Goal: Task Accomplishment & Management: Manage account settings

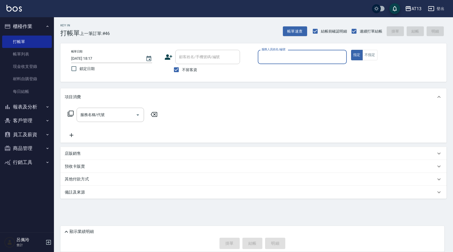
click at [0, 220] on nav "櫃檯作業 打帳單 帳單列表 現金收支登錄 材料自購登錄 每日結帳 報表及分析 報表目錄 店家區間累計表 店家日報表 互助日報表 互助月報表 互助點數明細 互助…" at bounding box center [27, 124] width 54 height 215
click at [273, 61] on div "服務人員姓名/編號" at bounding box center [302, 57] width 89 height 14
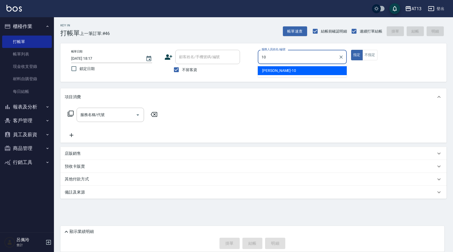
click at [336, 68] on div "[PERSON_NAME] -10" at bounding box center [302, 70] width 89 height 9
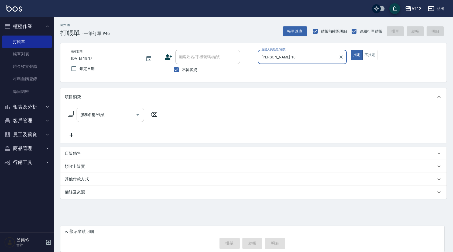
type input "[PERSON_NAME]-10"
click at [115, 116] on input "服務名稱/代號" at bounding box center [106, 114] width 54 height 9
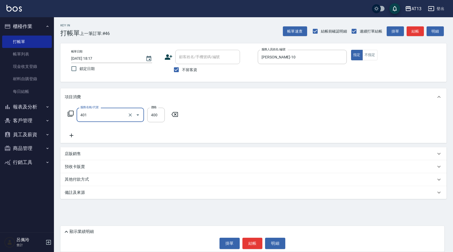
type input "剪髮(401)"
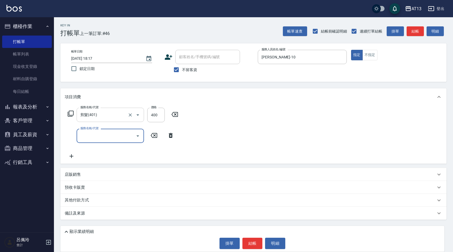
type input "3"
click at [150, 115] on input "400" at bounding box center [156, 115] width 18 height 15
type input "300"
drag, startPoint x: 250, startPoint y: 120, endPoint x: 290, endPoint y: 165, distance: 60.9
click at [253, 122] on div "服務名稱/代號 剪髮(401) 服務名稱/代號 價格 300 價格 服務名稱/代號 服務名稱/代號" at bounding box center [253, 135] width 386 height 58
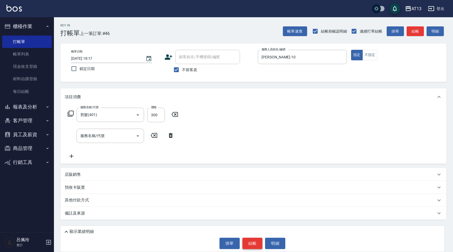
click at [256, 243] on button "結帳" at bounding box center [252, 243] width 20 height 11
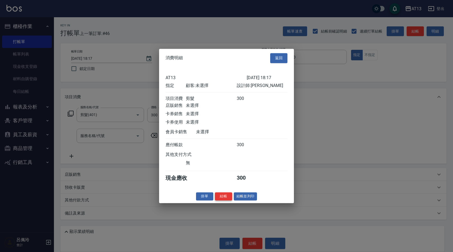
click at [225, 201] on button "結帳" at bounding box center [223, 196] width 17 height 8
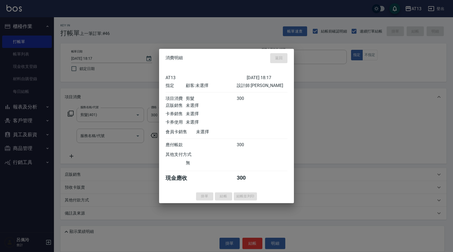
type input "3"
type input "[DATE] 19:24"
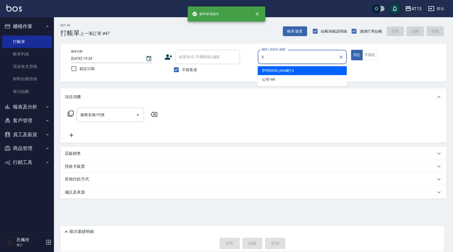
click at [299, 72] on div "[PERSON_NAME] -3" at bounding box center [302, 70] width 89 height 9
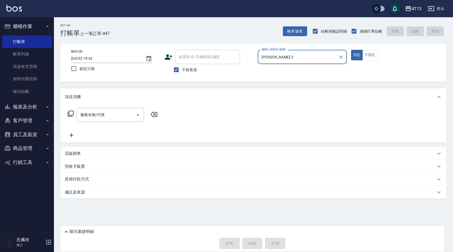
type input "[PERSON_NAME]-3"
click at [74, 153] on p "店販銷售" at bounding box center [73, 154] width 16 height 6
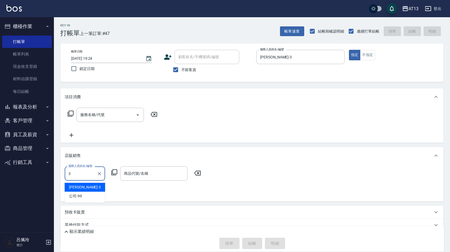
click at [96, 187] on div "[PERSON_NAME] -3" at bounding box center [85, 187] width 40 height 9
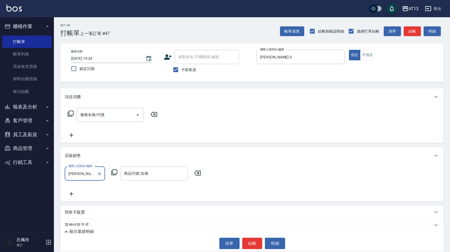
type input "[PERSON_NAME]-3"
click at [136, 170] on input "商品代號/名稱" at bounding box center [154, 173] width 63 height 9
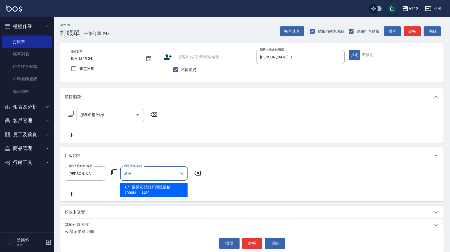
click at [156, 191] on span "X7 - 髮原素-清涼舒壓洗髮精 1000ML - 1480" at bounding box center [153, 190] width 67 height 15
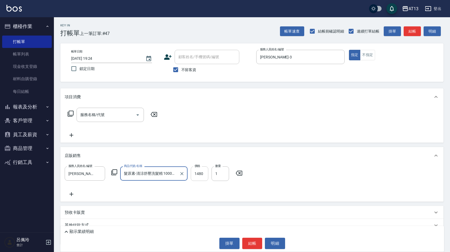
type input "髮原素-清涼舒壓洗髮精 1000ML"
click at [202, 174] on input "1480" at bounding box center [200, 174] width 18 height 15
type input "1130"
click at [250, 246] on button "結帳" at bounding box center [252, 243] width 20 height 11
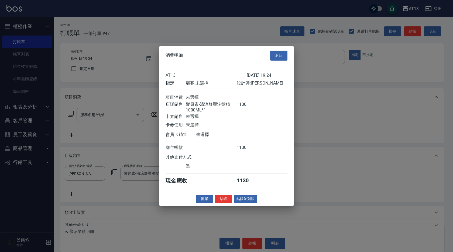
click at [229, 198] on div "消費明細 返回 AT13 [DATE] 19:24 指定 顧客: 未選擇 設計師: [PERSON_NAME] 項目消費 未選擇 店販銷售 髮原素-清涼舒壓洗…" at bounding box center [226, 126] width 135 height 160
click at [227, 203] on button "結帳" at bounding box center [223, 199] width 17 height 8
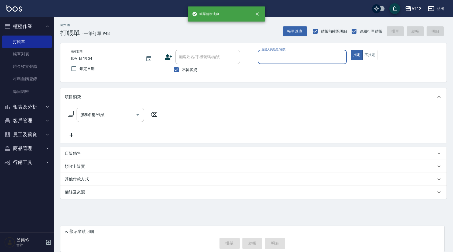
type input "2"
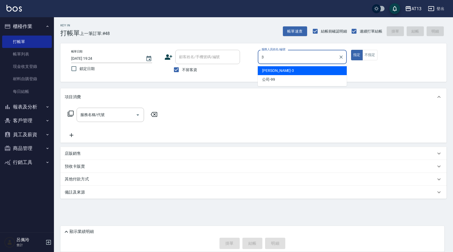
click at [286, 68] on div "[PERSON_NAME] -3" at bounding box center [302, 70] width 89 height 9
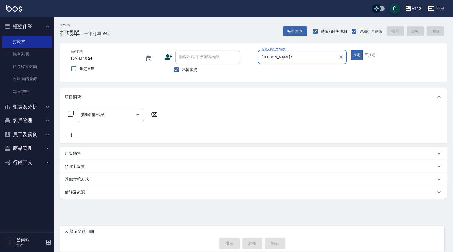
type input "[PERSON_NAME]-3"
click at [120, 112] on input "服務名稱/代號" at bounding box center [106, 114] width 54 height 9
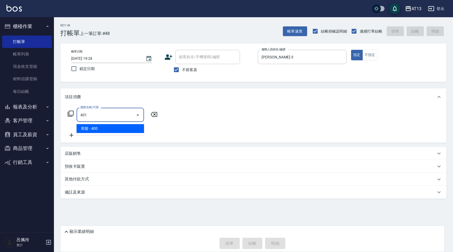
type input "剪髮(401)"
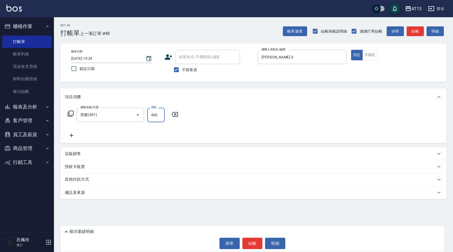
click at [237, 119] on div "服務名稱/代號 剪髮(401) 服務名稱/代號 價格 400 價格" at bounding box center [253, 124] width 386 height 37
click at [250, 243] on button "結帳" at bounding box center [252, 243] width 20 height 11
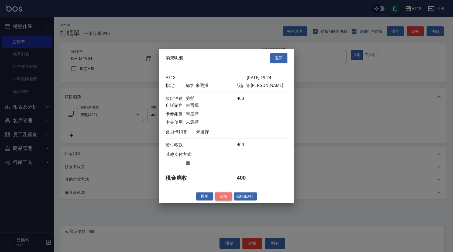
click at [219, 201] on button "結帳" at bounding box center [223, 196] width 17 height 8
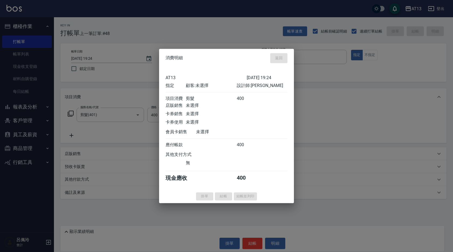
type input "[DATE] 19:25"
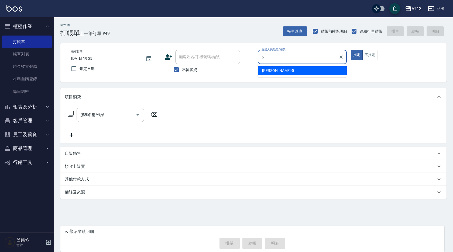
click at [341, 73] on div "[PERSON_NAME] -5" at bounding box center [302, 70] width 89 height 9
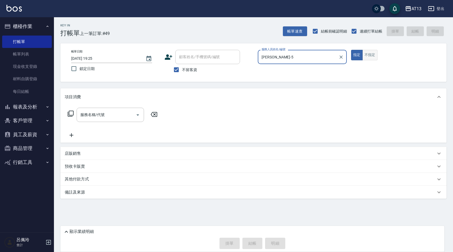
type input "[PERSON_NAME]-5"
click at [366, 59] on button "不指定" at bounding box center [369, 55] width 15 height 11
click at [129, 117] on input "服務名稱/代號" at bounding box center [106, 114] width 54 height 9
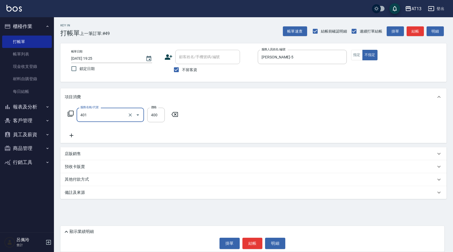
type input "剪髮(401)"
type input "200"
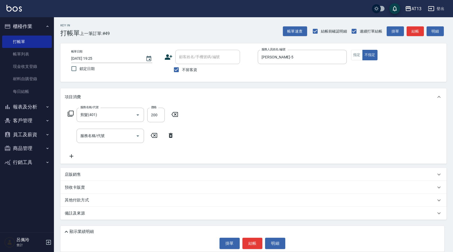
drag, startPoint x: 263, startPoint y: 129, endPoint x: 265, endPoint y: 219, distance: 90.1
click at [263, 131] on div "服務名稱/代號 剪髮(401) 服務名稱/代號 價格 200 價格 服務名稱/代號 服務名稱/代號" at bounding box center [253, 135] width 386 height 58
click at [251, 241] on button "結帳" at bounding box center [252, 243] width 20 height 11
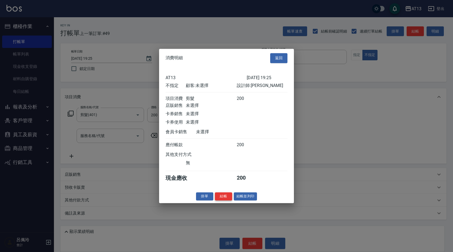
click at [223, 199] on button "結帳" at bounding box center [223, 196] width 17 height 8
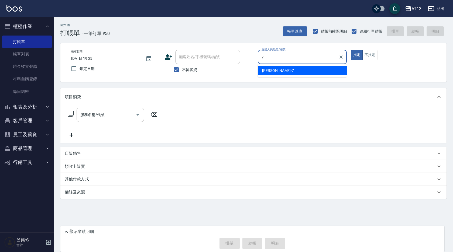
click at [276, 67] on div "[PERSON_NAME]-7" at bounding box center [302, 70] width 89 height 9
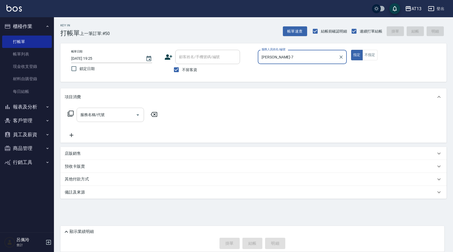
type input "[PERSON_NAME]-7"
click at [119, 115] on input "服務名稱/代號" at bounding box center [106, 114] width 54 height 9
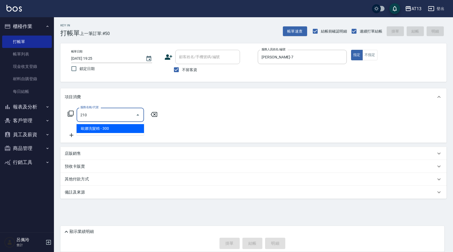
type input "歐娜洗髮精(210)"
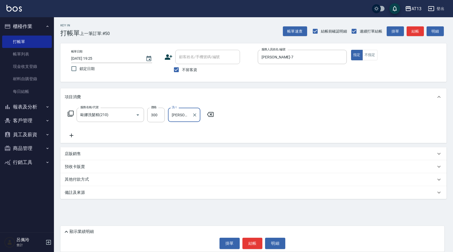
type input "[PERSON_NAME]-26"
drag, startPoint x: 247, startPoint y: 116, endPoint x: 260, endPoint y: 219, distance: 103.2
click at [247, 116] on div "服務名稱/代號 [PERSON_NAME]洗髮精(210) 服務名稱/代號 價格 300 價格 洗-1 [PERSON_NAME]-26 洗-1" at bounding box center [253, 124] width 386 height 37
click at [257, 240] on button "結帳" at bounding box center [252, 243] width 20 height 11
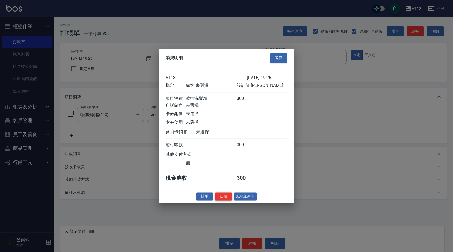
click at [227, 200] on button "結帳" at bounding box center [223, 196] width 17 height 8
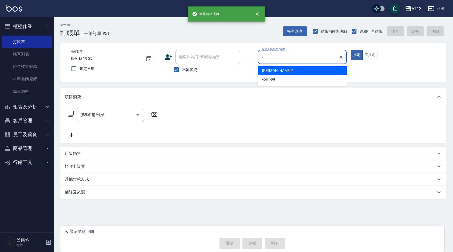
click at [282, 68] on div "[PERSON_NAME] -1" at bounding box center [302, 70] width 89 height 9
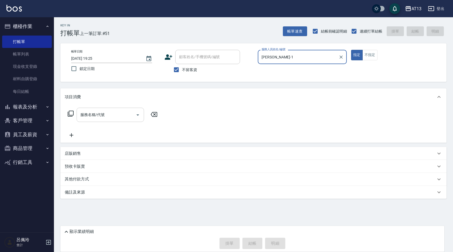
click at [134, 113] on button "Open" at bounding box center [137, 115] width 9 height 9
type input "[PERSON_NAME]-1"
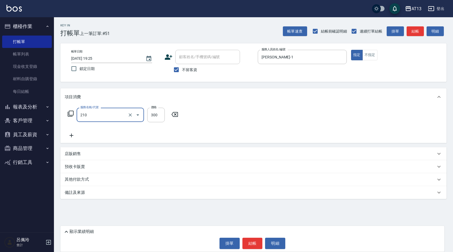
type input "歐娜洗髮精(210)"
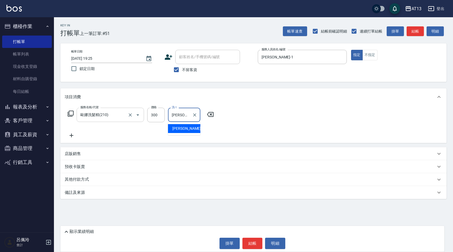
type input "[PERSON_NAME]-11"
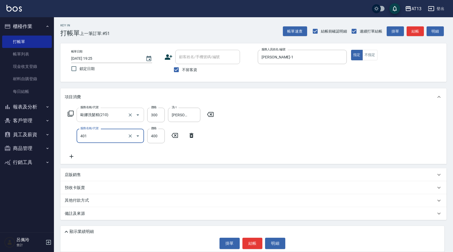
type input "剪髮(401)"
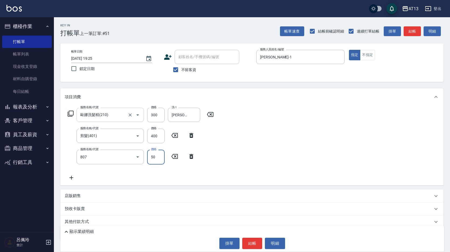
type input "TG護髮素(潤絲)(807)"
type input "[PERSON_NAME]-11"
click at [258, 149] on div "服務名稱/代號 [PERSON_NAME]洗髮精(210) 服務名稱/代號 價格 300 價格 洗-1 [PERSON_NAME]-11 洗-1 服務名稱/代…" at bounding box center [251, 146] width 383 height 80
click at [259, 241] on button "結帳" at bounding box center [252, 243] width 20 height 11
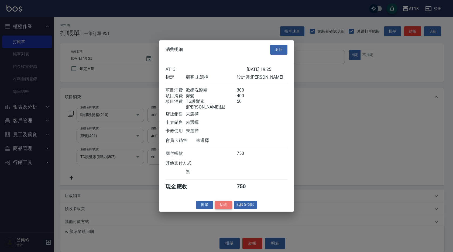
click at [223, 208] on button "結帳" at bounding box center [223, 205] width 17 height 8
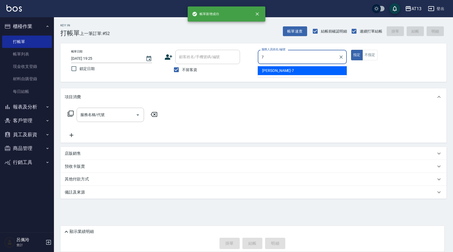
click at [265, 71] on span "[PERSON_NAME]-7" at bounding box center [278, 71] width 32 height 6
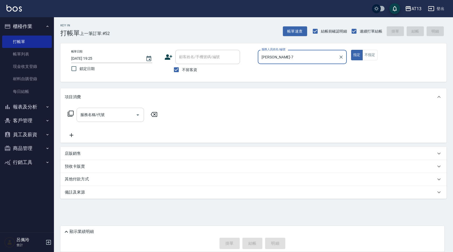
type input "[PERSON_NAME]-7"
click at [104, 118] on input "服務名稱/代號" at bounding box center [106, 114] width 54 height 9
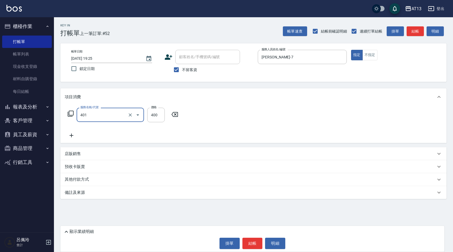
type input "剪髮(401)"
type input "300"
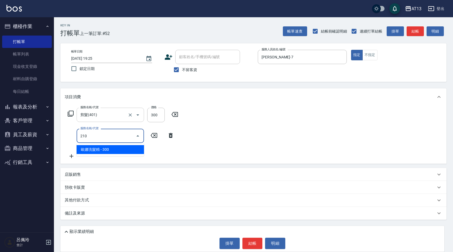
type input "歐娜洗髮精(210)"
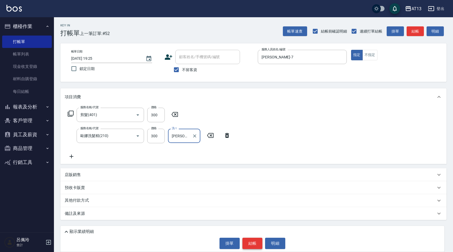
type input "[PERSON_NAME]-7"
click at [250, 242] on button "結帳" at bounding box center [252, 243] width 20 height 11
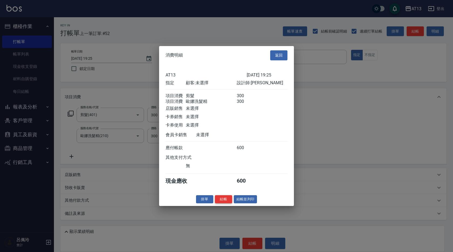
click at [220, 202] on button "結帳" at bounding box center [223, 199] width 17 height 8
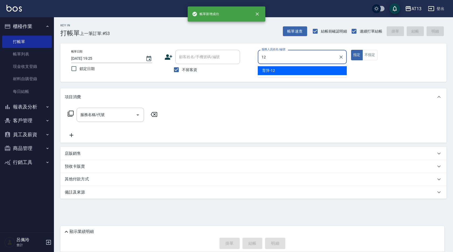
click at [275, 71] on div "育萍 -12" at bounding box center [302, 70] width 89 height 9
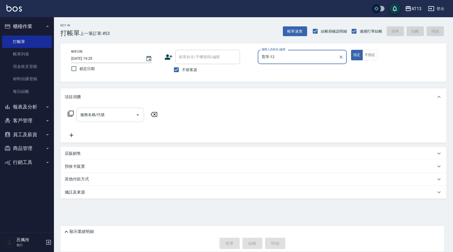
type input "育萍-12"
click at [116, 116] on input "服務名稱/代號" at bounding box center [106, 114] width 54 height 9
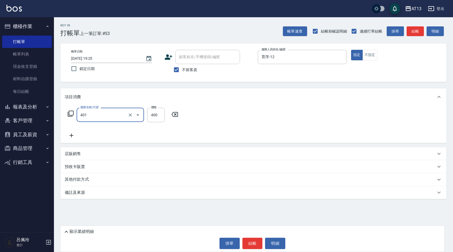
type input "剪髮(401)"
type input "50"
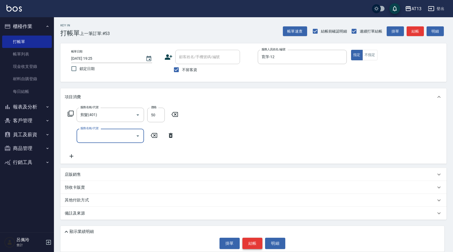
click at [252, 243] on button "結帳" at bounding box center [252, 243] width 20 height 11
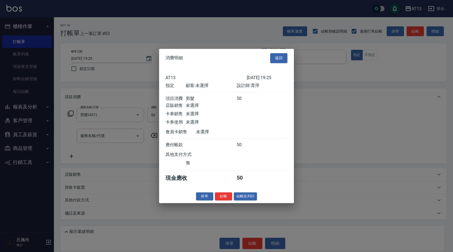
click at [226, 199] on button "結帳" at bounding box center [223, 196] width 17 height 8
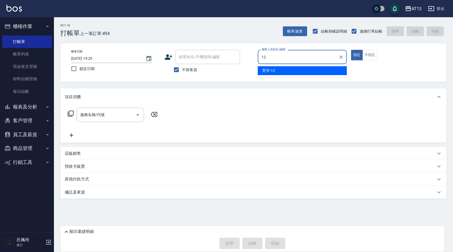
click at [275, 69] on span "育萍 -12" at bounding box center [268, 71] width 13 height 6
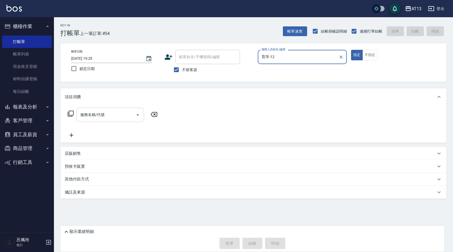
type input "育萍-12"
click at [128, 116] on input "服務名稱/代號" at bounding box center [106, 114] width 54 height 9
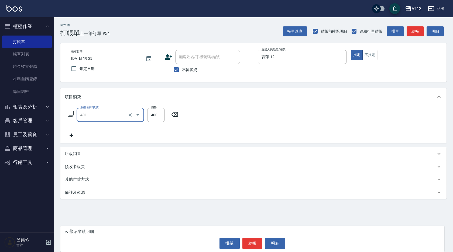
type input "剪髮(401)"
type input "500"
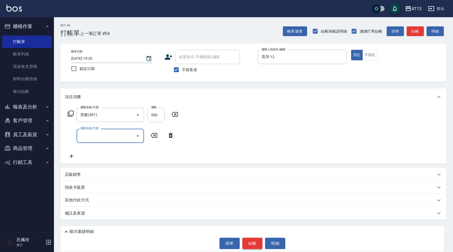
click at [252, 247] on button "結帳" at bounding box center [252, 243] width 20 height 11
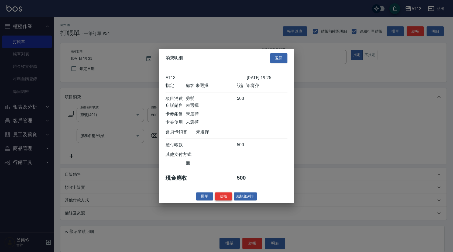
click at [225, 201] on button "結帳" at bounding box center [223, 196] width 17 height 8
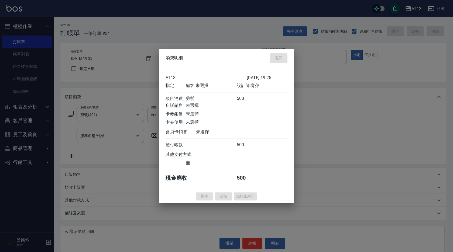
type input "[DATE] 19:26"
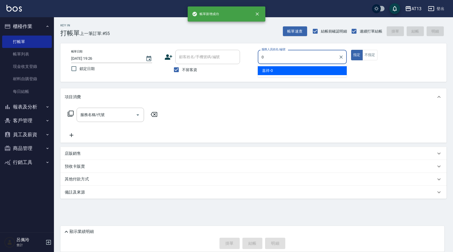
click at [299, 71] on div "嘉祥 -0" at bounding box center [302, 70] width 89 height 9
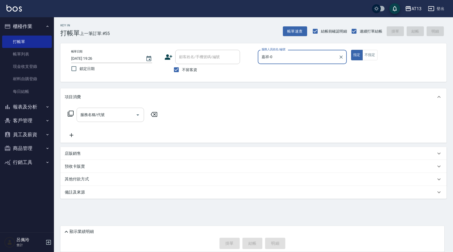
type input "嘉祥-0"
click at [102, 117] on div "服務名稱/代號 服務名稱/代號" at bounding box center [110, 115] width 67 height 14
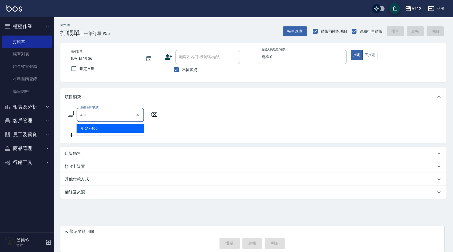
type input "剪髮(401)"
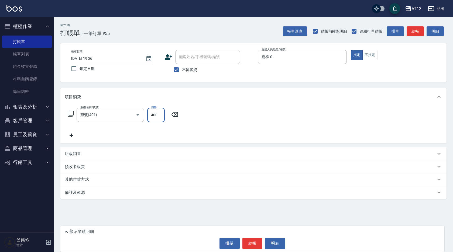
click at [208, 126] on div "服務名稱/代號 剪髮(401) 服務名稱/代號 價格 400 價格" at bounding box center [253, 124] width 386 height 37
click at [257, 240] on button "結帳" at bounding box center [252, 243] width 20 height 11
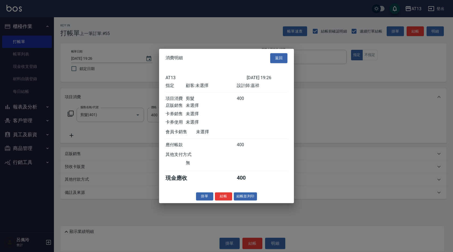
click at [226, 199] on button "結帳" at bounding box center [223, 196] width 17 height 8
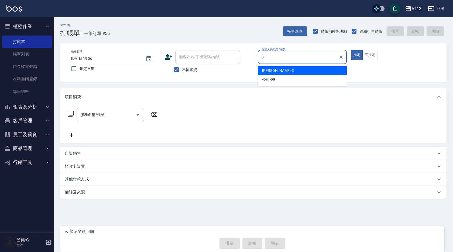
click at [280, 72] on div "[PERSON_NAME] -3" at bounding box center [302, 70] width 89 height 9
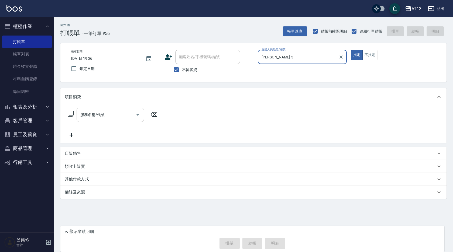
type input "[PERSON_NAME]-3"
click at [115, 114] on input "服務名稱/代號" at bounding box center [106, 114] width 54 height 9
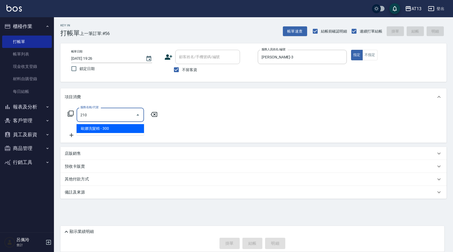
type input "歐娜洗髮精(210)"
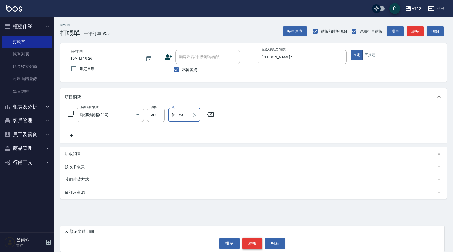
type input "[PERSON_NAME]-31"
click at [260, 239] on button "結帳" at bounding box center [252, 243] width 20 height 11
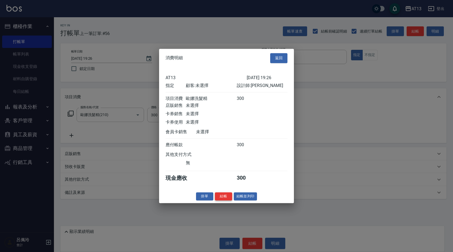
click at [218, 201] on button "結帳" at bounding box center [223, 196] width 17 height 8
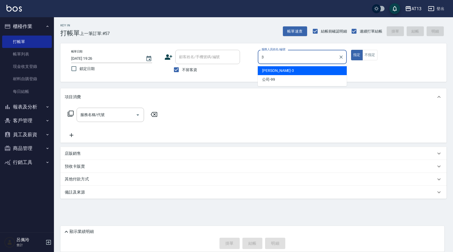
click at [268, 68] on span "[PERSON_NAME] -3" at bounding box center [278, 71] width 32 height 6
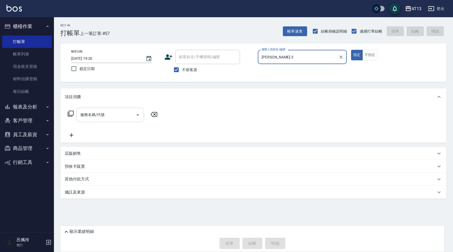
click at [106, 120] on div "服務名稱/代號" at bounding box center [110, 115] width 67 height 14
type input "[PERSON_NAME]-3"
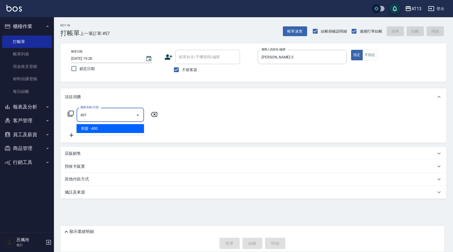
type input "剪髮(401)"
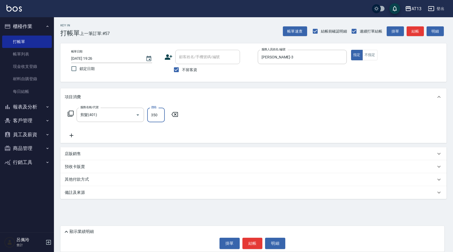
type input "350"
click at [216, 105] on div "項目消費" at bounding box center [253, 96] width 386 height 17
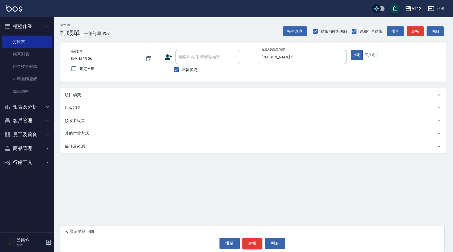
click at [255, 249] on button "結帳" at bounding box center [252, 243] width 20 height 11
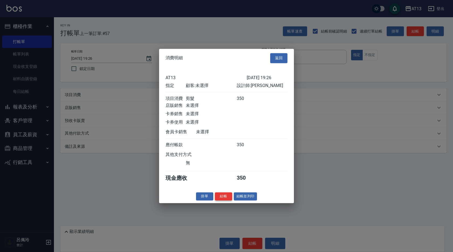
click at [225, 199] on button "結帳" at bounding box center [223, 196] width 17 height 8
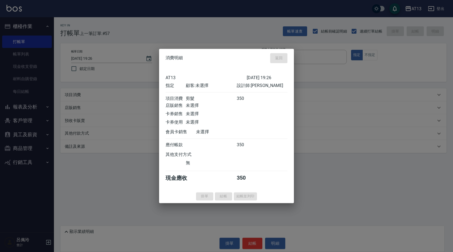
type input "[DATE] 19:53"
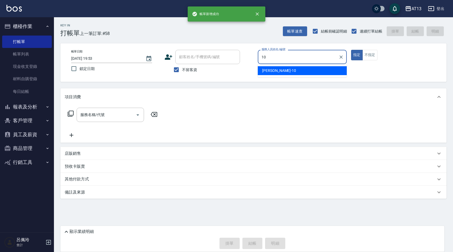
click at [284, 69] on div "[PERSON_NAME] -10" at bounding box center [302, 70] width 89 height 9
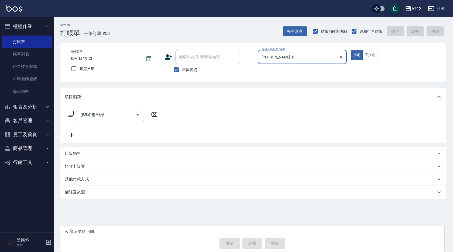
type input "[PERSON_NAME]-10"
click at [105, 119] on input "服務名稱/代號" at bounding box center [106, 114] width 54 height 9
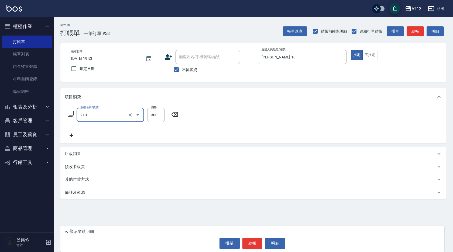
type input "歐娜洗髮精(210)"
type input "[PERSON_NAME]-11"
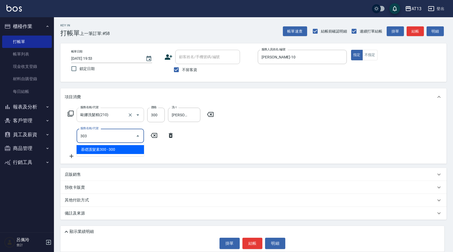
type input "憑券離子燙.冷燙600-1198(303)"
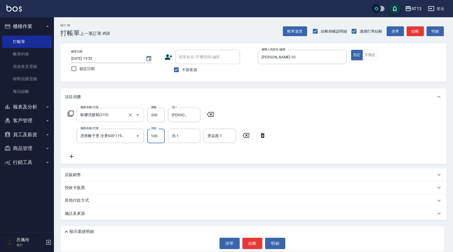
type input "1000"
type input "[PERSON_NAME]-11"
click at [350, 102] on div "項目消費" at bounding box center [253, 96] width 386 height 17
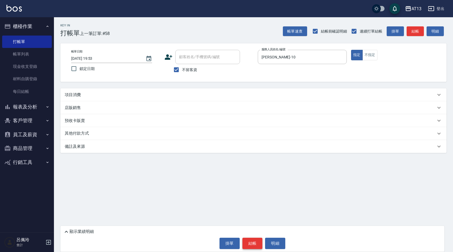
click at [255, 240] on button "結帳" at bounding box center [252, 243] width 20 height 11
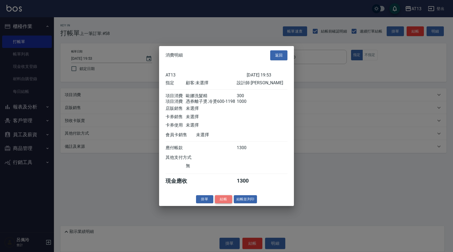
click at [220, 202] on button "結帳" at bounding box center [223, 199] width 17 height 8
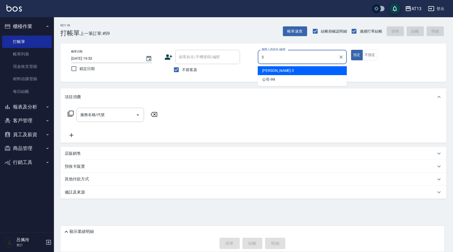
click at [332, 72] on div "[PERSON_NAME] -3" at bounding box center [302, 70] width 89 height 9
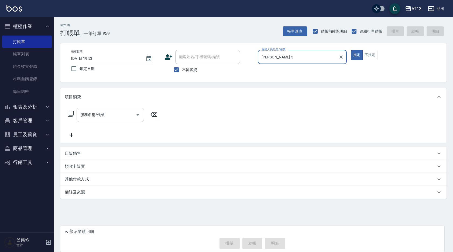
type input "[PERSON_NAME]-3"
click at [119, 115] on input "服務名稱/代號" at bounding box center [106, 114] width 54 height 9
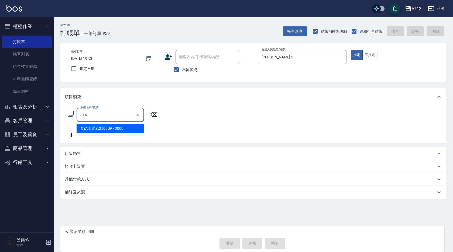
type input "CYA水質感2500UP(314)"
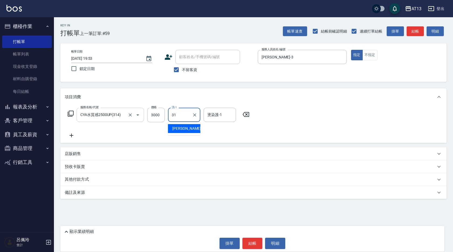
type input "[PERSON_NAME]-31"
click at [250, 247] on button "結帳" at bounding box center [252, 243] width 20 height 11
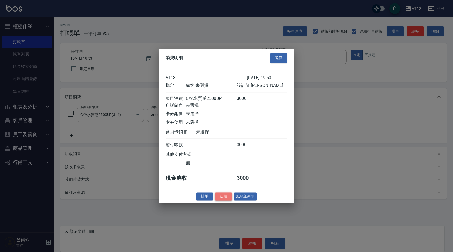
click at [227, 198] on button "結帳" at bounding box center [223, 196] width 17 height 8
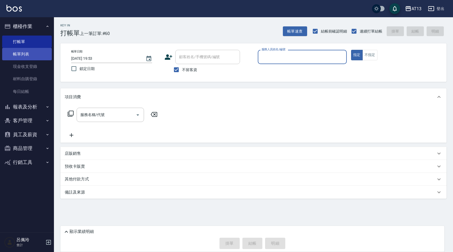
click at [27, 55] on link "帳單列表" at bounding box center [27, 54] width 50 height 12
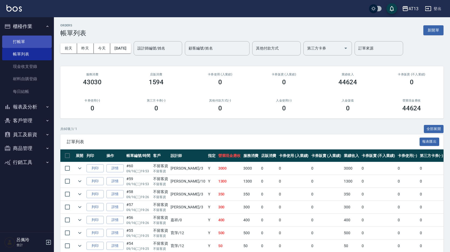
click at [13, 40] on link "打帳單" at bounding box center [27, 42] width 50 height 12
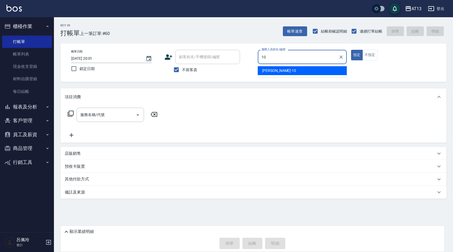
click at [280, 69] on div "[PERSON_NAME] -10" at bounding box center [302, 70] width 89 height 9
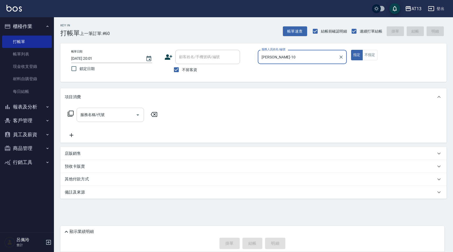
type input "[PERSON_NAME]-10"
click at [103, 115] on div "服務名稱/代號 服務名稱/代號" at bounding box center [110, 115] width 67 height 14
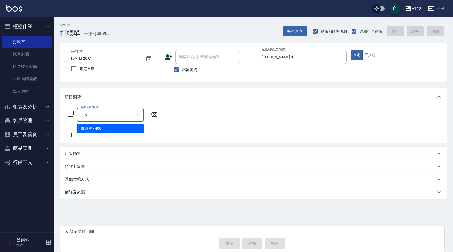
type input "健康洗(206)"
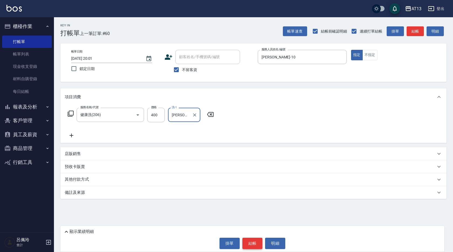
type input "[PERSON_NAME]-24"
click at [252, 246] on button "結帳" at bounding box center [252, 243] width 20 height 11
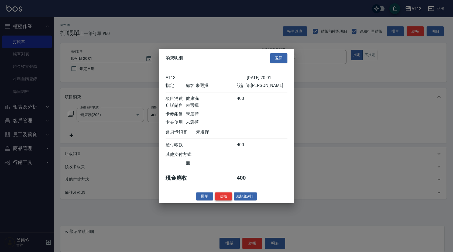
click at [223, 200] on button "結帳" at bounding box center [223, 196] width 17 height 8
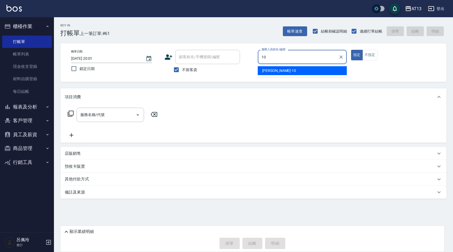
click at [324, 72] on div "[PERSON_NAME] -10" at bounding box center [302, 70] width 89 height 9
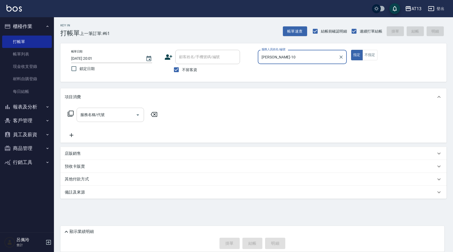
type input "[PERSON_NAME]-10"
click at [111, 113] on input "服務名稱/代號" at bounding box center [106, 114] width 54 height 9
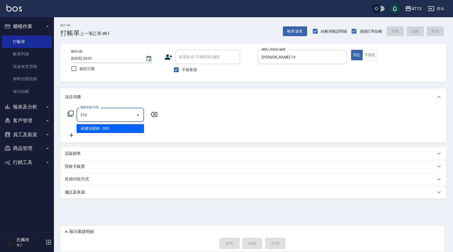
type input "歐娜洗髮精(210)"
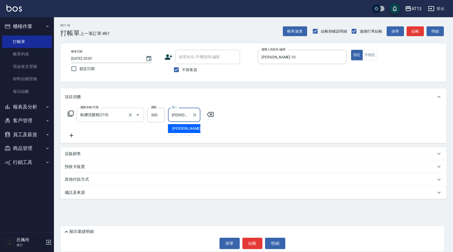
type input "[PERSON_NAME]-11"
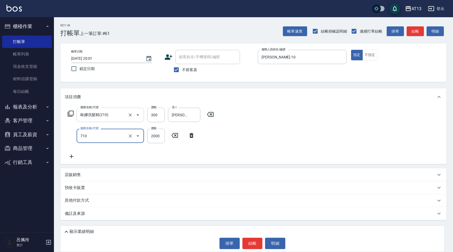
type input "髮善4段護髮2000(710)"
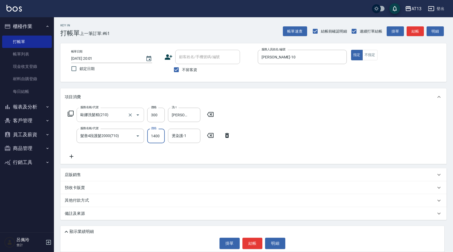
type input "1400"
type input "[PERSON_NAME]-11"
click at [251, 240] on button "結帳" at bounding box center [252, 243] width 20 height 11
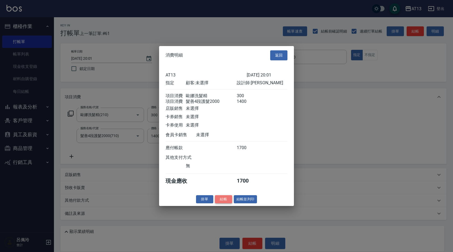
click at [219, 201] on button "結帳" at bounding box center [223, 199] width 17 height 8
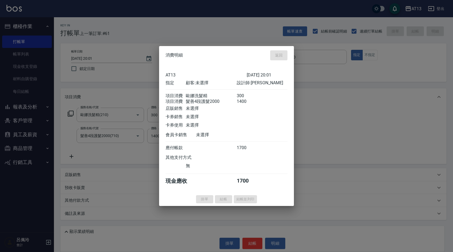
type input "[DATE] 20:05"
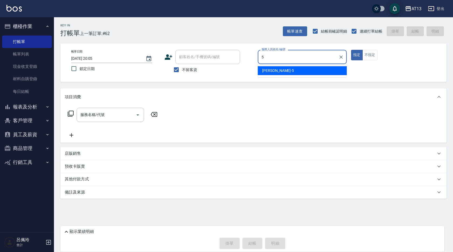
click at [286, 67] on div "[PERSON_NAME] -5" at bounding box center [302, 70] width 89 height 9
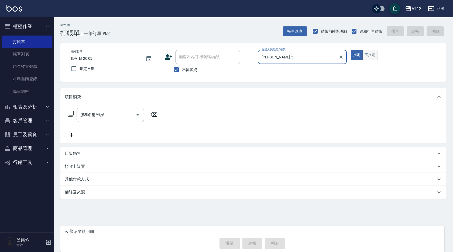
type input "[PERSON_NAME]-5"
click at [368, 58] on button "不指定" at bounding box center [369, 55] width 15 height 11
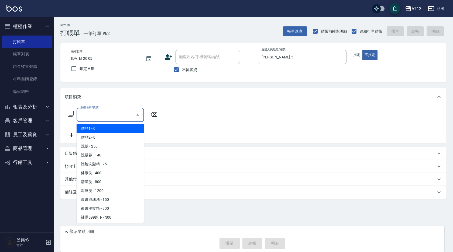
click at [114, 113] on input "服務名稱/代號" at bounding box center [106, 114] width 54 height 9
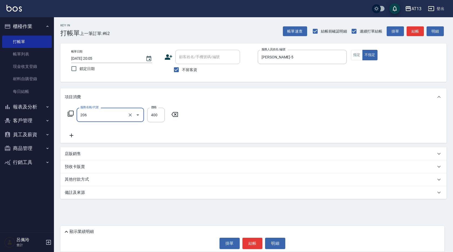
type input "健康洗(206)"
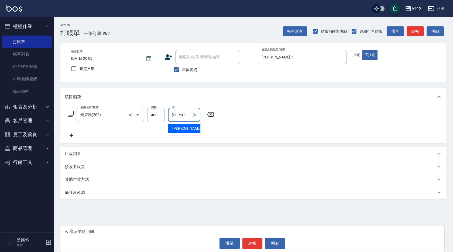
type input "[PERSON_NAME]-5"
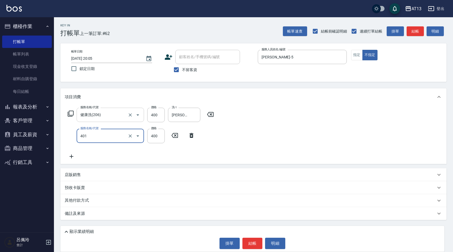
type input "剪髮(401)"
type input "200"
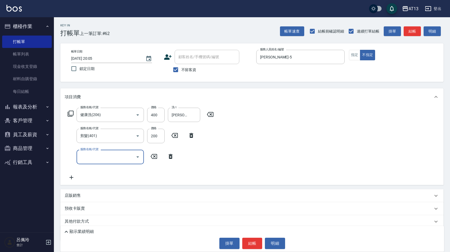
click at [348, 161] on div "服務名稱/代號 健康洗(206) 服務名稱/代號 價格 400 價格 洗-1 [PERSON_NAME]-5 洗-1 服務名稱/代號 剪髮(401) 服務名稱…" at bounding box center [251, 145] width 383 height 79
click at [261, 242] on button "結帳" at bounding box center [252, 243] width 20 height 11
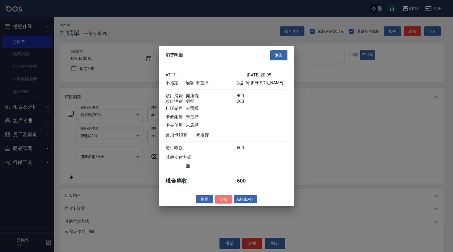
click at [222, 204] on button "結帳" at bounding box center [223, 199] width 17 height 8
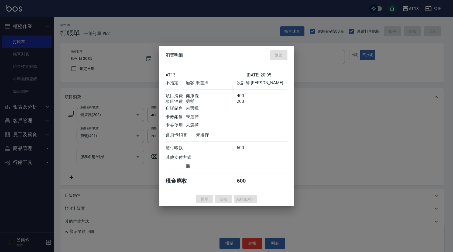
type input "[DATE] 20:06"
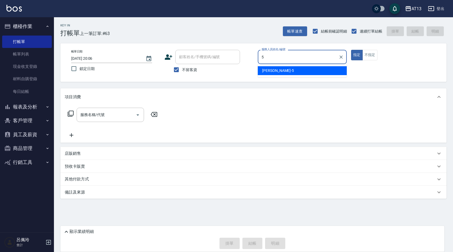
click at [278, 72] on div "[PERSON_NAME] -5" at bounding box center [302, 70] width 89 height 9
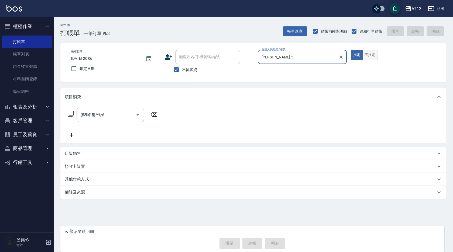
type input "[PERSON_NAME]-5"
click at [373, 57] on button "不指定" at bounding box center [369, 55] width 15 height 11
click at [108, 116] on input "服務名稱/代號" at bounding box center [106, 114] width 54 height 9
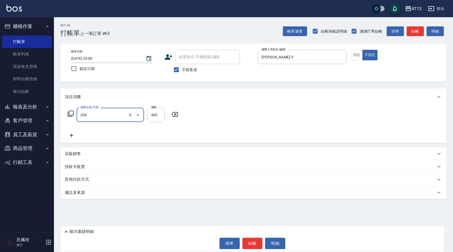
type input "健康洗(206)"
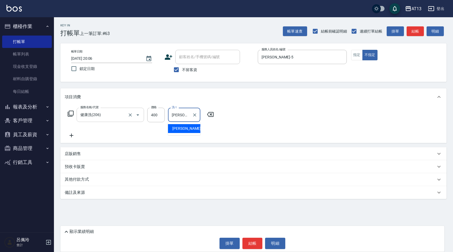
type input "[PERSON_NAME]-26"
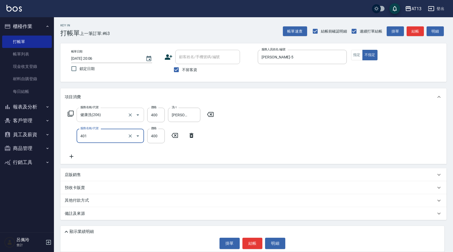
type input "剪髮(401)"
type input "200"
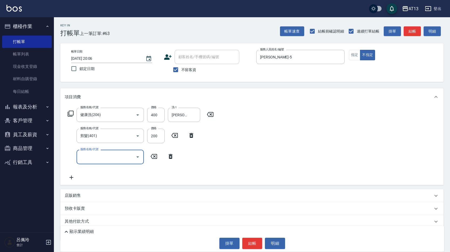
click at [321, 168] on div "服務名稱/代號 健康洗(206) 服務名稱/代號 價格 400 價格 洗-1 [PERSON_NAME]-26 洗-1 服務名稱/代號 剪髮(401) 服務名…" at bounding box center [251, 145] width 383 height 79
drag, startPoint x: 251, startPoint y: 240, endPoint x: 247, endPoint y: 237, distance: 5.2
click at [251, 240] on button "結帳" at bounding box center [252, 243] width 20 height 11
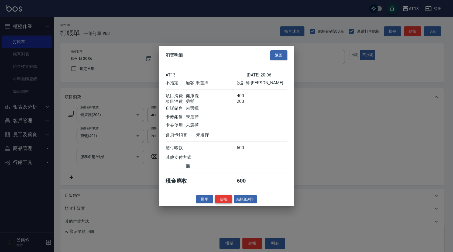
click at [223, 204] on button "結帳" at bounding box center [223, 199] width 17 height 8
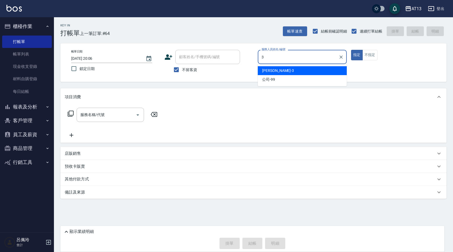
click at [274, 69] on div "[PERSON_NAME] -3" at bounding box center [302, 70] width 89 height 9
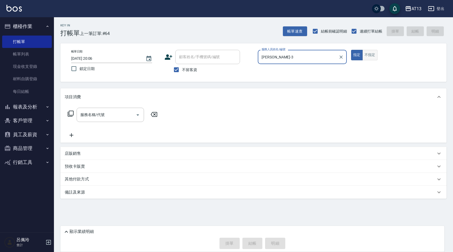
type input "[PERSON_NAME]-3"
click at [364, 55] on button "不指定" at bounding box center [369, 55] width 15 height 11
click at [122, 115] on input "服務名稱/代號" at bounding box center [106, 114] width 54 height 9
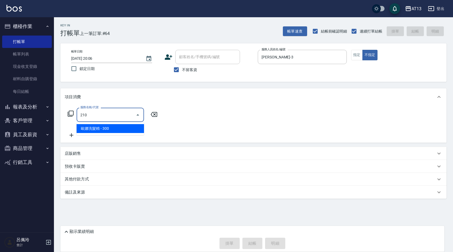
type input "歐娜洗髮精(210)"
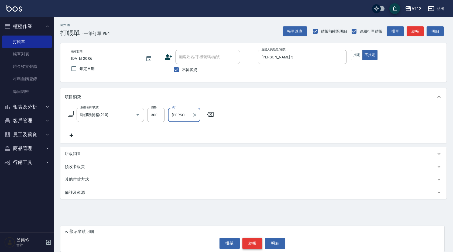
type input "[PERSON_NAME]-24"
click at [255, 242] on button "結帳" at bounding box center [252, 243] width 20 height 11
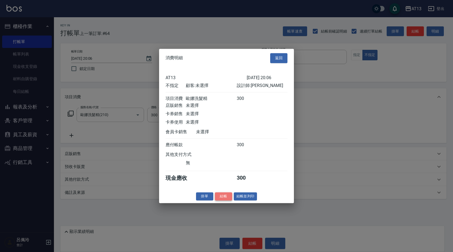
click at [224, 200] on button "結帳" at bounding box center [223, 196] width 17 height 8
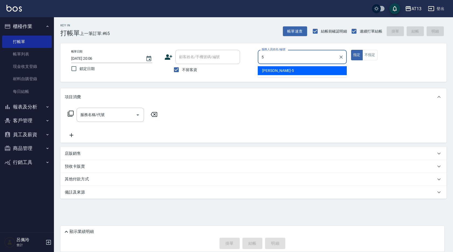
click at [274, 66] on div "[PERSON_NAME] -5" at bounding box center [302, 70] width 89 height 9
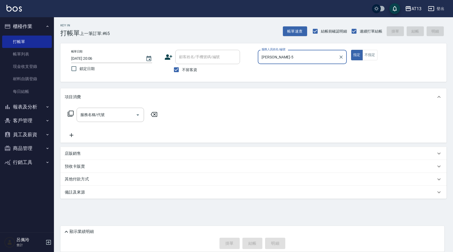
type input "[PERSON_NAME]-5"
click at [377, 49] on div "帳單日期 [DATE] 20:06 鎖定日期 顧客姓名/手機號碼/編號 顧客姓名/手機號碼/編號 不留客資 服務人員姓名/編號 [PERSON_NAME]-5…" at bounding box center [253, 62] width 386 height 39
click at [376, 53] on button "不指定" at bounding box center [369, 55] width 15 height 11
click at [119, 116] on input "服務名稱/代號" at bounding box center [106, 114] width 54 height 9
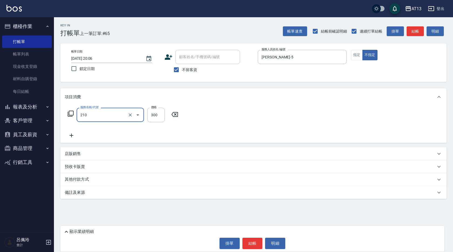
type input "歐娜洗髮精(210)"
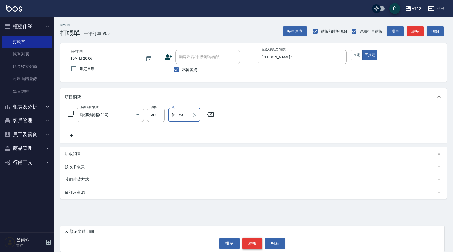
type input "[PERSON_NAME]-26"
click at [251, 242] on button "結帳" at bounding box center [252, 243] width 20 height 11
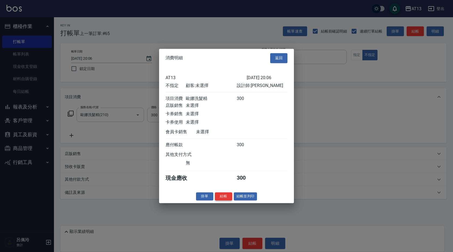
click at [229, 201] on button "結帳" at bounding box center [223, 196] width 17 height 8
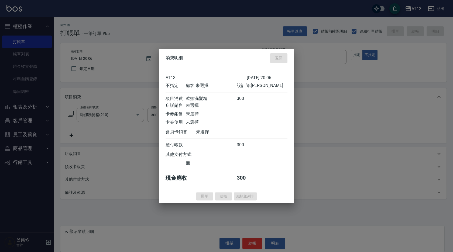
type input "[DATE] 20:07"
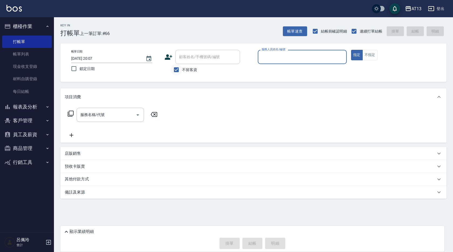
click at [177, 70] on input "不留客資" at bounding box center [176, 69] width 11 height 11
checkbox input "false"
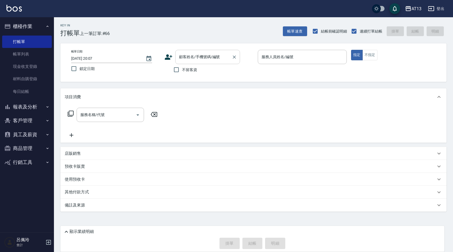
click at [191, 60] on input "顧客姓名/手機號碼/編號" at bounding box center [204, 56] width 52 height 9
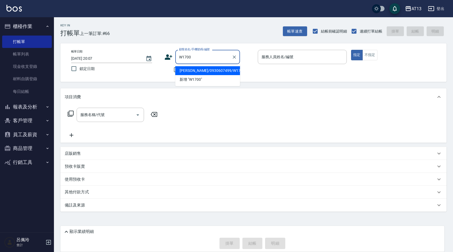
click at [196, 70] on li "[PERSON_NAME]/0930607499/W1700" at bounding box center [207, 70] width 65 height 9
type input "[PERSON_NAME]/0930607499/W1700"
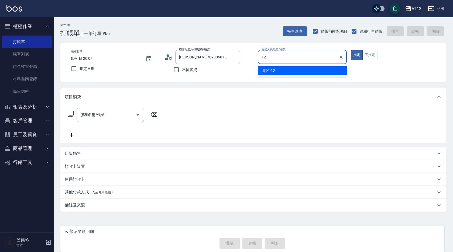
click at [278, 72] on div "育萍 -12" at bounding box center [302, 70] width 89 height 9
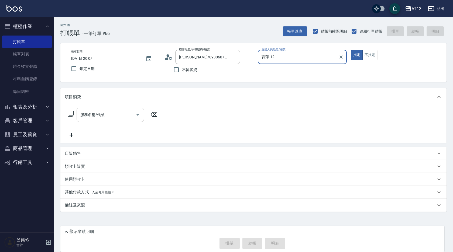
type input "育萍-12"
click at [115, 118] on input "服務名稱/代號" at bounding box center [106, 114] width 54 height 9
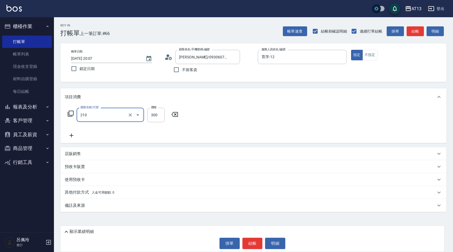
type input "歐娜洗髮精(210)"
type input "育萍-12"
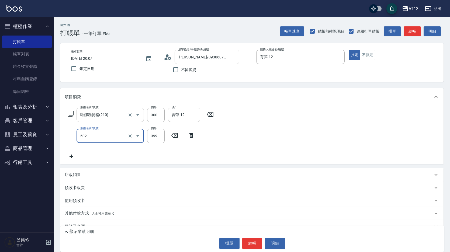
type input "挑染5束399(502)"
type input "1000"
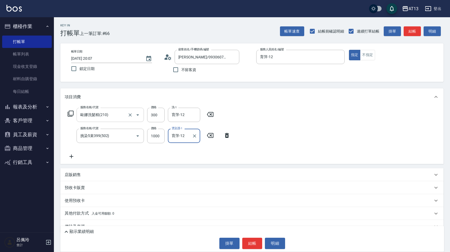
type input "育萍-12"
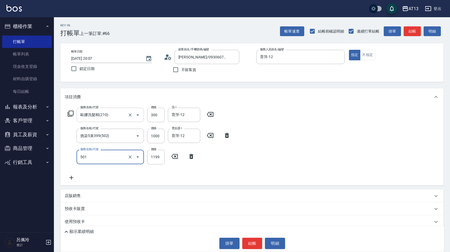
type input "染髮(501)"
type input "2000"
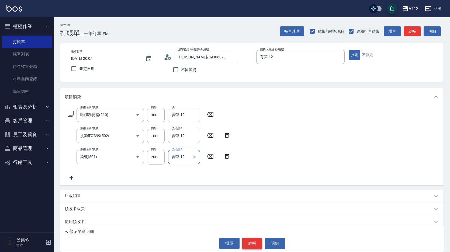
type input "育萍-12"
click at [254, 240] on button "結帳" at bounding box center [252, 243] width 20 height 11
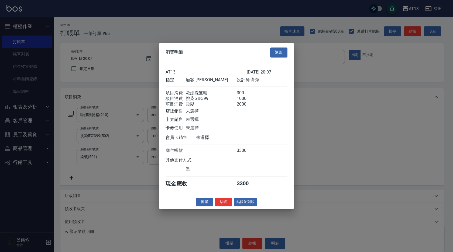
click at [221, 202] on div "消費明細 返回 AT13 [DATE] 20:07 指定 顧客: [PERSON_NAME] 設計師: 育萍 項目消費 歐娜洗髮精 300 項目消費 挑染5束…" at bounding box center [226, 126] width 135 height 166
click at [223, 206] on button "結帳" at bounding box center [223, 202] width 17 height 8
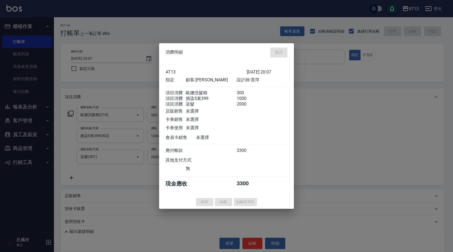
type input "[DATE] 20:15"
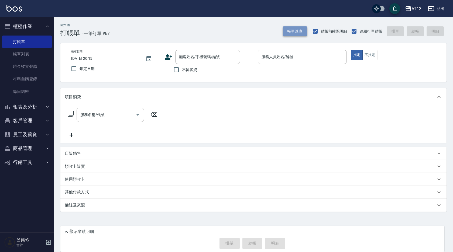
click at [301, 35] on button "帳單速查" at bounding box center [295, 31] width 24 height 10
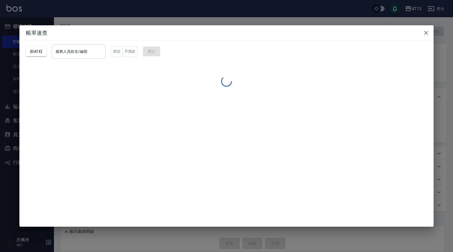
click at [98, 53] on input "服務人員姓名/編號" at bounding box center [78, 51] width 49 height 9
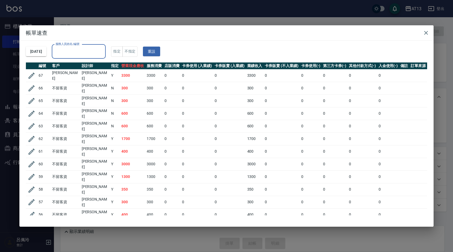
click at [98, 53] on input "服務人員姓名/編號" at bounding box center [78, 51] width 49 height 9
click at [93, 51] on input "服務人員姓名/編號" at bounding box center [78, 51] width 49 height 9
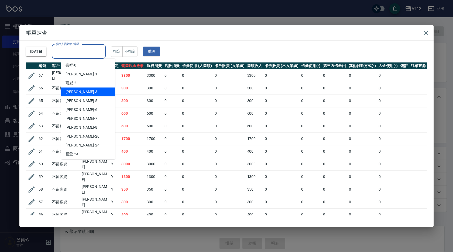
click at [86, 88] on div "[PERSON_NAME] -3" at bounding box center [88, 92] width 54 height 9
type input "[PERSON_NAME]-3"
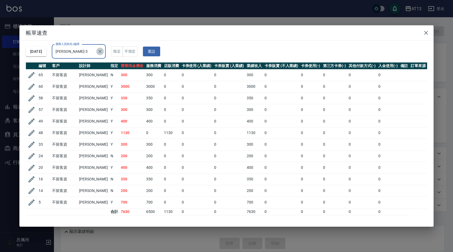
click at [103, 52] on icon "Clear" at bounding box center [99, 51] width 5 height 5
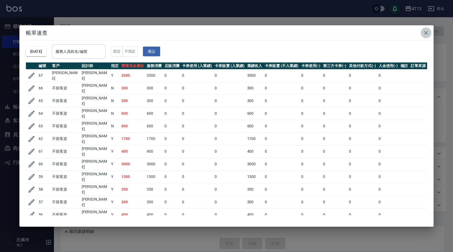
click at [426, 33] on icon "button" at bounding box center [426, 33] width 4 height 4
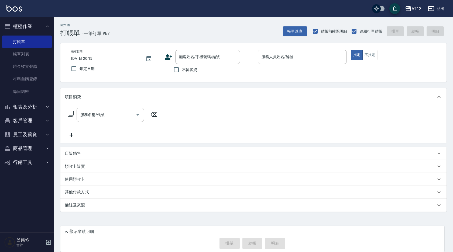
click at [426, 33] on div "帳單速查 結帳前確認明細 連續打單結帳 掛單 結帳 明細" at bounding box center [365, 31] width 164 height 11
click at [183, 70] on span "不留客資" at bounding box center [189, 70] width 15 height 6
click at [182, 70] on input "不留客資" at bounding box center [176, 69] width 11 height 11
checkbox input "true"
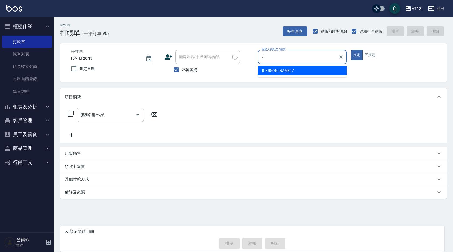
click at [273, 69] on span "[PERSON_NAME]-7" at bounding box center [278, 71] width 32 height 6
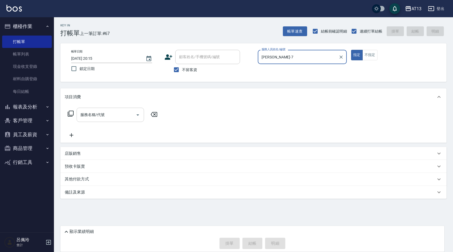
type input "[PERSON_NAME]-7"
click at [110, 116] on input "服務名稱/代號" at bounding box center [106, 114] width 54 height 9
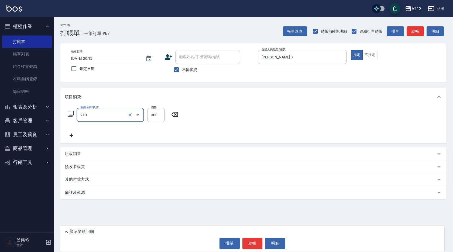
type input "歐娜洗髮精(210)"
type input "[PERSON_NAME]-11"
click at [244, 123] on div "服務名稱/代號 [PERSON_NAME]洗髮精(210) 服務名稱/代號 價格 300 價格 洗-1 [PERSON_NAME]-11 洗-1" at bounding box center [253, 124] width 386 height 37
click at [256, 245] on button "結帳" at bounding box center [252, 243] width 20 height 11
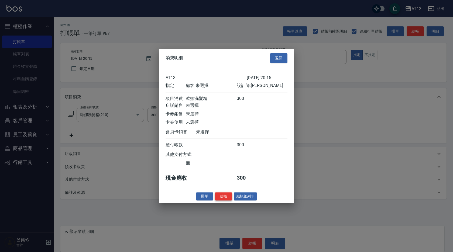
click at [229, 201] on button "結帳" at bounding box center [223, 196] width 17 height 8
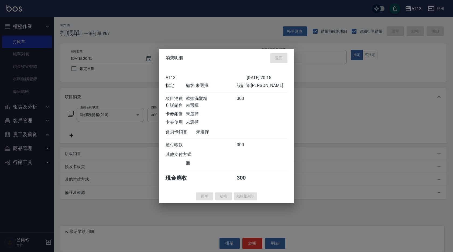
type input "[DATE] 20:20"
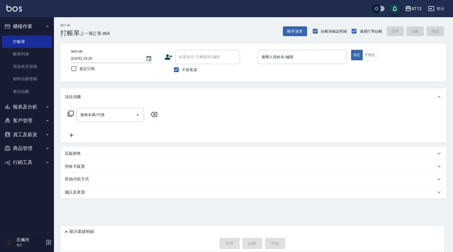
click at [438, 8] on button "登出" at bounding box center [436, 9] width 21 height 10
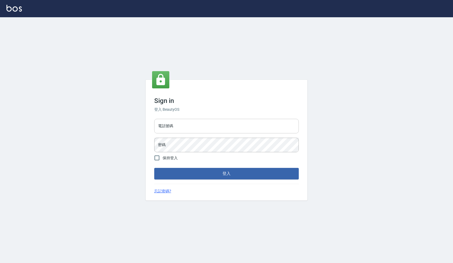
drag, startPoint x: 0, startPoint y: 0, endPoint x: 211, endPoint y: 132, distance: 248.9
click at [213, 131] on input "電話號碼" at bounding box center [226, 126] width 144 height 15
type input "24233512"
click at [160, 159] on input "保持登入" at bounding box center [156, 157] width 11 height 11
checkbox input "true"
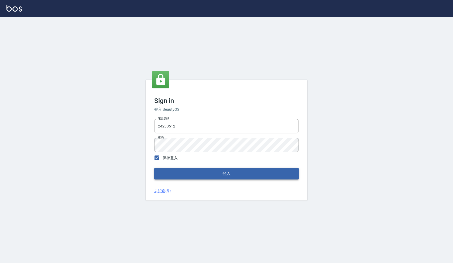
click at [162, 170] on button "登入" at bounding box center [226, 173] width 144 height 11
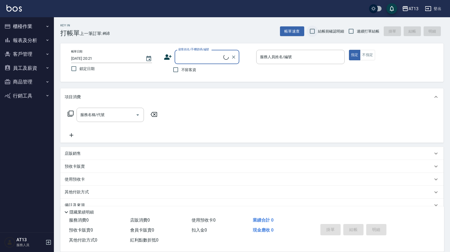
click at [314, 32] on input "結帳前確認明細" at bounding box center [312, 31] width 11 height 11
checkbox input "true"
click at [354, 31] on input "連續打單結帳" at bounding box center [351, 31] width 11 height 11
checkbox input "true"
click at [174, 71] on input "不留客資" at bounding box center [175, 69] width 11 height 11
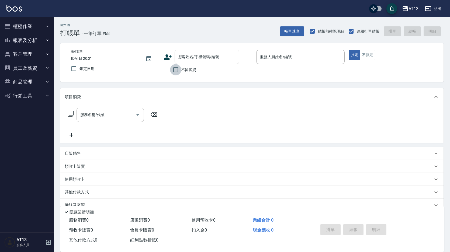
checkbox input "true"
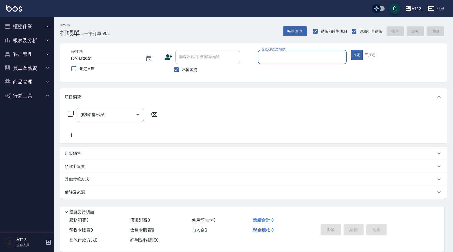
click at [36, 25] on button "櫃檯作業" at bounding box center [27, 26] width 50 height 14
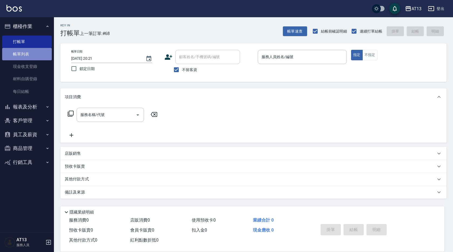
click at [26, 51] on link "帳單列表" at bounding box center [27, 54] width 50 height 12
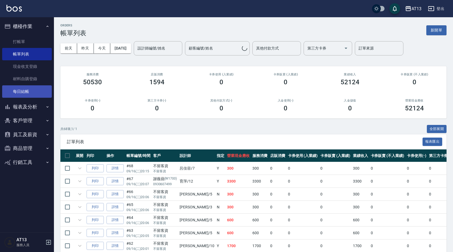
click at [31, 94] on link "每日結帳" at bounding box center [27, 91] width 50 height 12
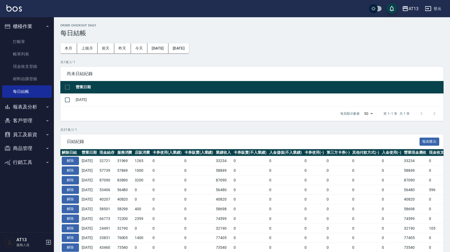
drag, startPoint x: 65, startPoint y: 85, endPoint x: 89, endPoint y: 102, distance: 29.8
click at [65, 85] on input "checkbox" at bounding box center [67, 87] width 11 height 11
checkbox input "true"
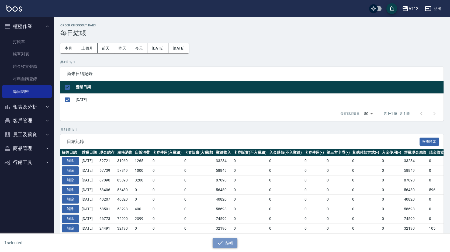
click at [225, 239] on button "結帳" at bounding box center [225, 243] width 25 height 10
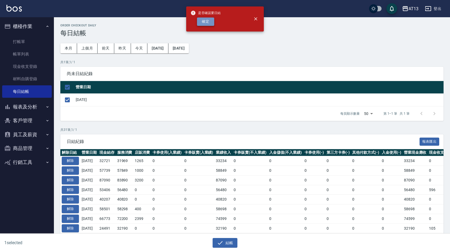
click at [204, 22] on button "確定" at bounding box center [205, 22] width 17 height 8
checkbox input "false"
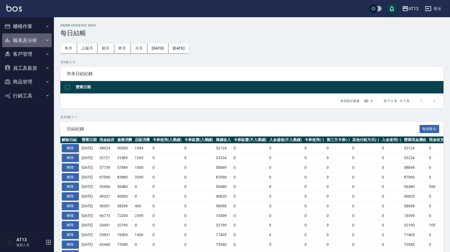
click at [26, 40] on button "報表及分析" at bounding box center [27, 40] width 50 height 14
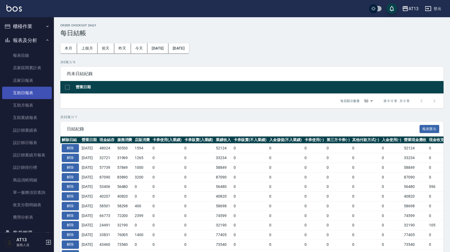
click at [30, 92] on link "互助日報表" at bounding box center [27, 93] width 50 height 12
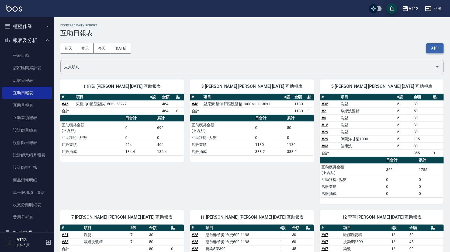
click at [440, 46] on button "列印" at bounding box center [434, 48] width 17 height 10
click at [22, 143] on link "設計師日報表" at bounding box center [27, 143] width 50 height 12
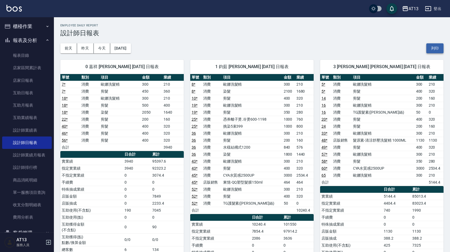
click at [437, 48] on button "列印" at bounding box center [434, 48] width 17 height 10
click at [23, 78] on link "店家日報表" at bounding box center [27, 80] width 50 height 12
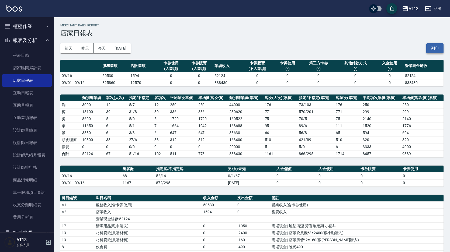
click at [436, 45] on button "列印" at bounding box center [434, 48] width 17 height 10
